Goal: Information Seeking & Learning: Learn about a topic

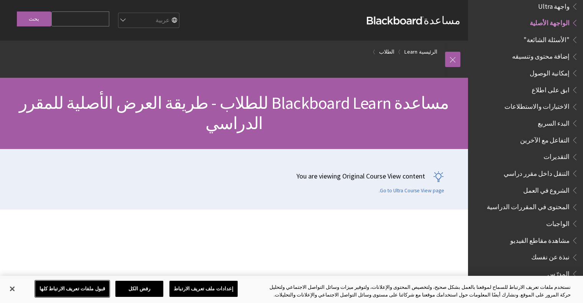
click at [84, 287] on button "قبول ملفات تعريف الارتباط كلها" at bounding box center [72, 289] width 74 height 16
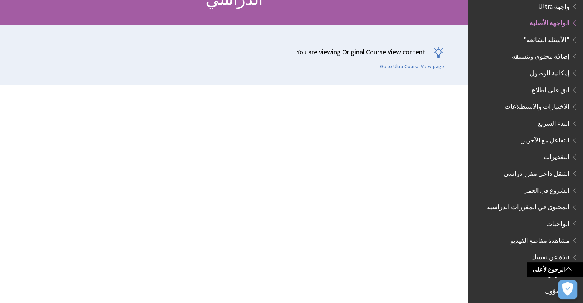
scroll to position [128, 0]
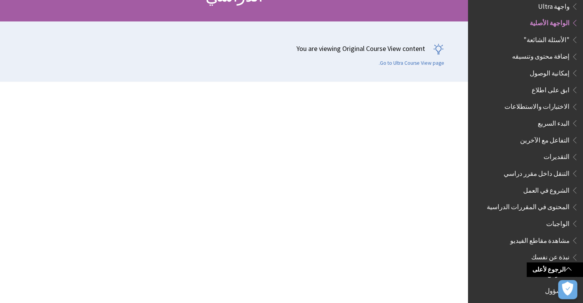
click at [557, 234] on span "مشاهدة مقاطع الفيديو" at bounding box center [539, 239] width 59 height 10
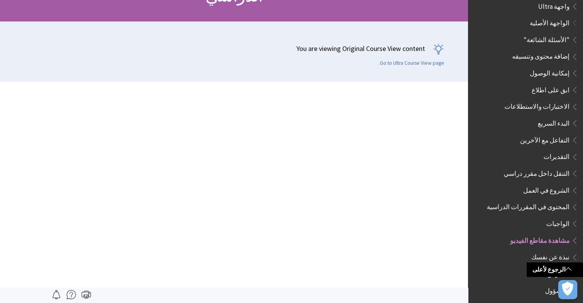
scroll to position [0, 0]
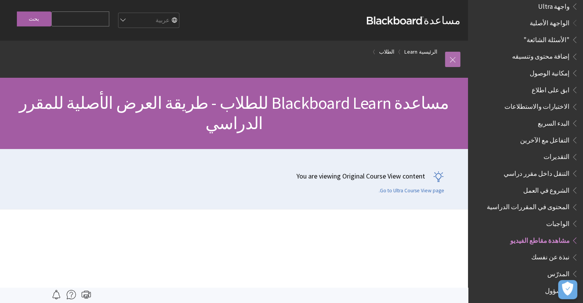
click at [453, 61] on link at bounding box center [452, 59] width 15 height 15
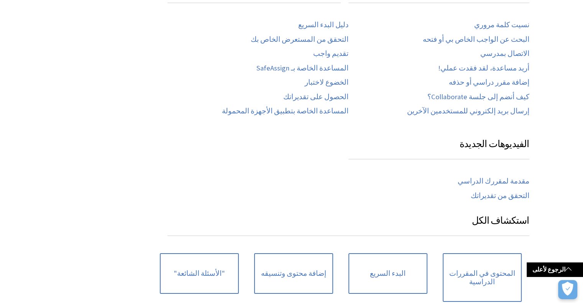
scroll to position [460, 0]
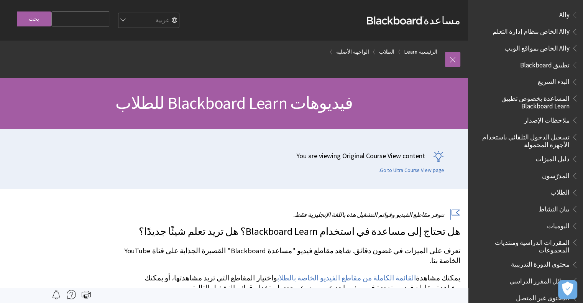
scroll to position [796, 0]
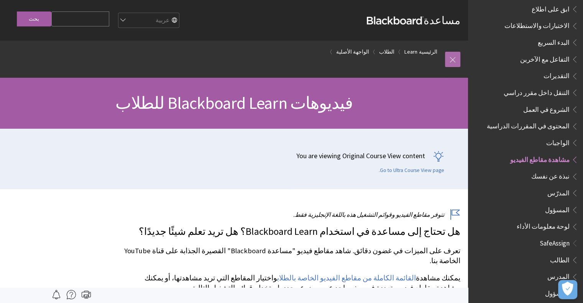
click at [451, 54] on link at bounding box center [452, 59] width 15 height 15
